Goal: Find specific page/section: Find specific page/section

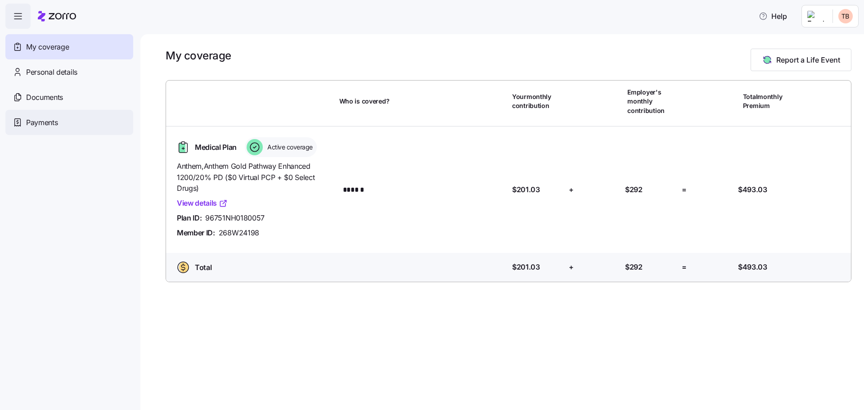
click at [55, 118] on span "Payments" at bounding box center [42, 122] width 32 height 11
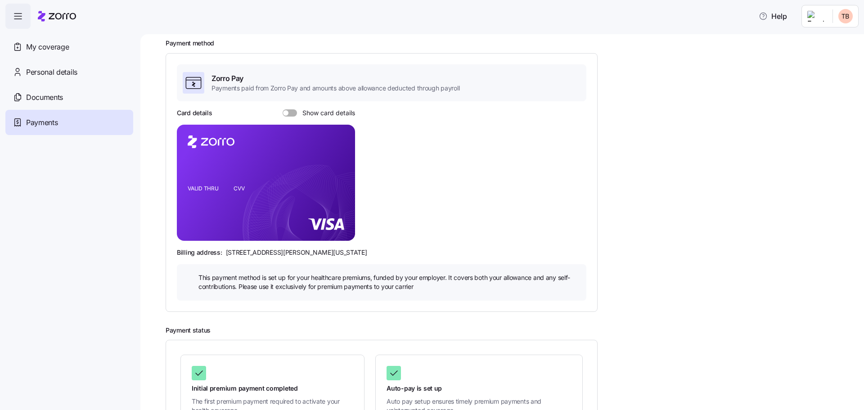
scroll to position [98, 0]
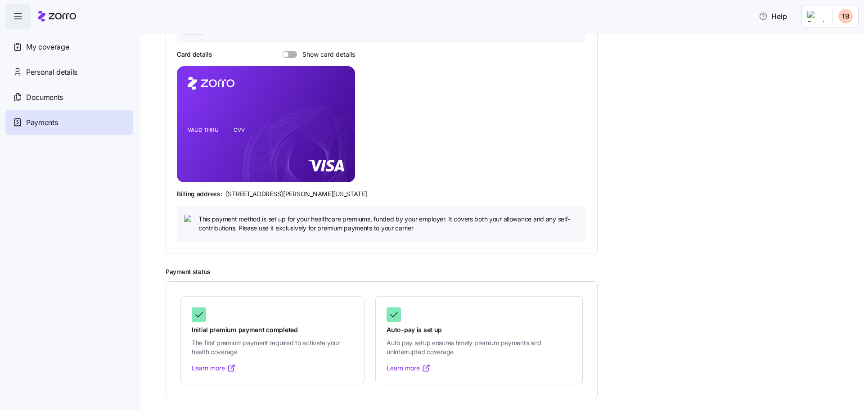
click at [405, 369] on link "Learn more" at bounding box center [409, 368] width 44 height 9
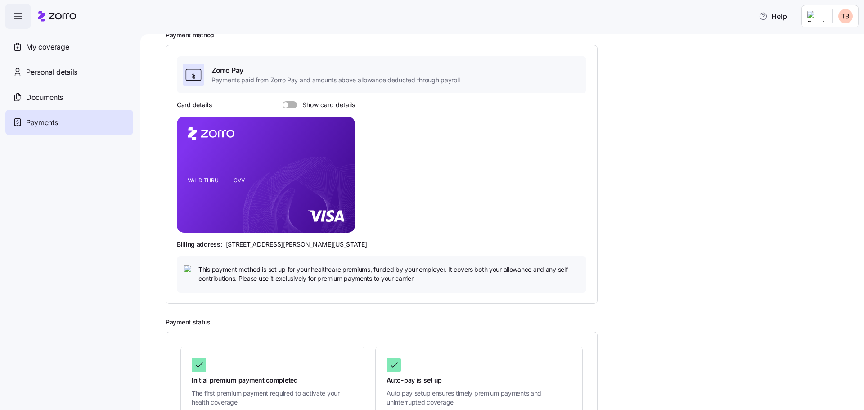
scroll to position [0, 0]
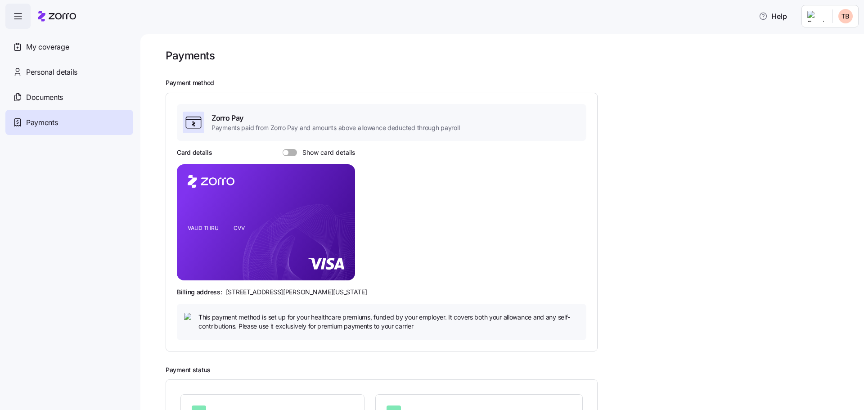
click at [848, 18] on html "Help My coverage Personal details Documents Partners hub Payments Payments Paym…" at bounding box center [432, 202] width 864 height 405
click at [826, 54] on div "Log out" at bounding box center [822, 55] width 35 height 10
